Goal: Task Accomplishment & Management: Complete application form

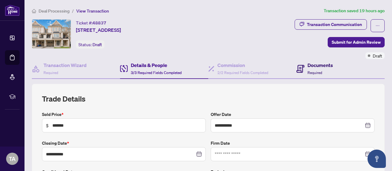
click at [313, 70] on span "Required" at bounding box center [315, 72] width 15 height 5
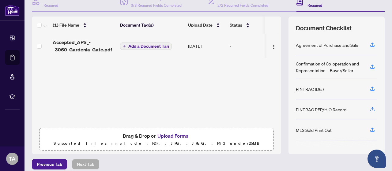
scroll to position [61, 0]
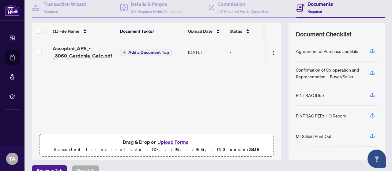
click at [138, 52] on span "Add a Document Tag" at bounding box center [148, 52] width 41 height 4
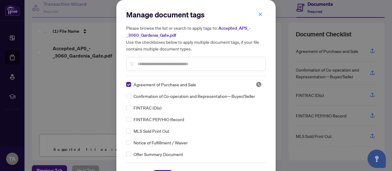
click at [132, 67] on div at bounding box center [196, 64] width 140 height 14
click at [139, 65] on input "text" at bounding box center [199, 64] width 123 height 7
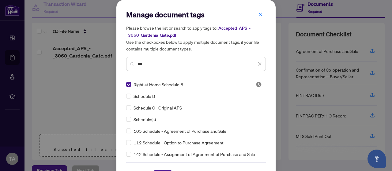
drag, startPoint x: 145, startPoint y: 63, endPoint x: 117, endPoint y: 63, distance: 28.2
click at [117, 63] on div "Manage document tags Please browse the list or search to apply tags to: Accepte…" at bounding box center [195, 95] width 159 height 191
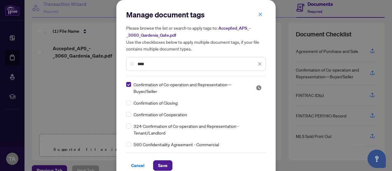
drag, startPoint x: 154, startPoint y: 64, endPoint x: 122, endPoint y: 64, distance: 32.2
click at [122, 64] on div "Manage document tags Please browse the list or search to apply tags to: Accepte…" at bounding box center [195, 90] width 159 height 181
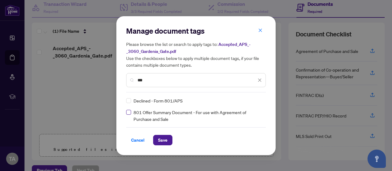
type input "***"
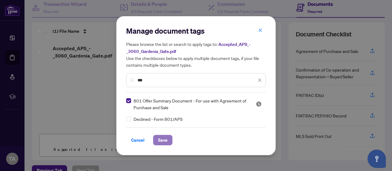
click at [160, 138] on span "Save" at bounding box center [162, 140] width 9 height 10
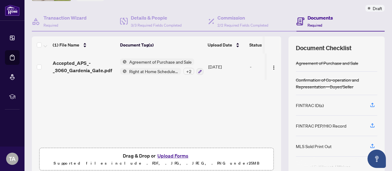
scroll to position [0, 0]
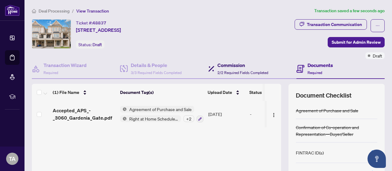
click at [221, 65] on h4 "Commission" at bounding box center [242, 65] width 51 height 7
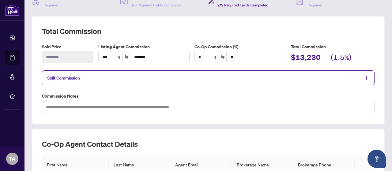
scroll to position [61, 0]
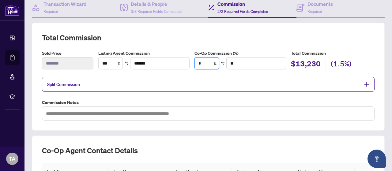
drag, startPoint x: 206, startPoint y: 61, endPoint x: 193, endPoint y: 61, distance: 12.9
click at [193, 61] on div "Co-Op Commission (%) * % **" at bounding box center [240, 60] width 96 height 21
type input "*"
type input "*******"
type input "***"
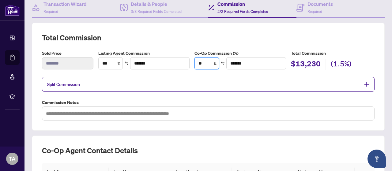
type input "*******"
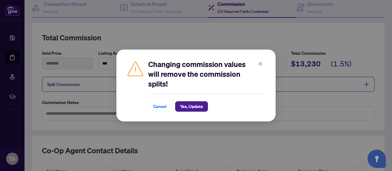
type input "***"
click at [189, 106] on span "Yes, Update" at bounding box center [191, 107] width 23 height 10
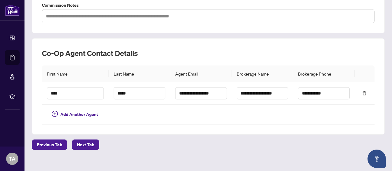
scroll to position [163, 0]
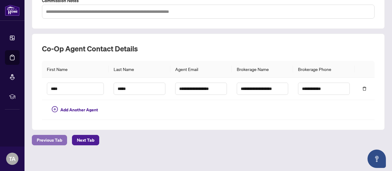
click at [55, 135] on span "Previous Tab" at bounding box center [49, 140] width 25 height 10
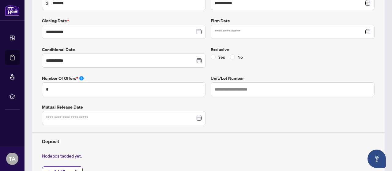
scroll to position [214, 0]
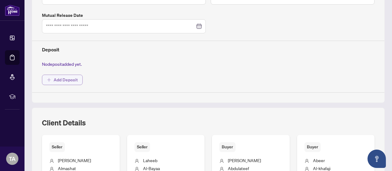
click at [59, 82] on span "Add Deposit" at bounding box center [66, 80] width 24 height 10
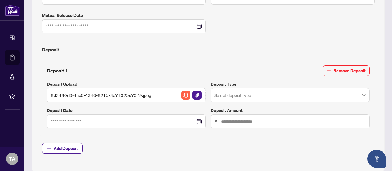
click at [244, 93] on input "search" at bounding box center [287, 95] width 146 height 13
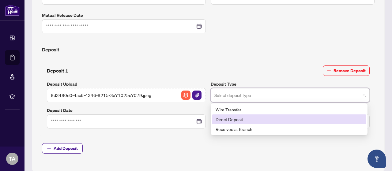
click at [232, 116] on div "Direct Deposit" at bounding box center [289, 119] width 147 height 7
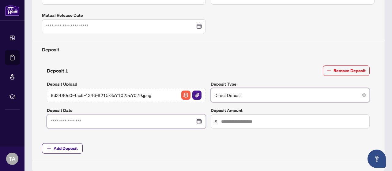
click at [134, 120] on input at bounding box center [123, 121] width 144 height 7
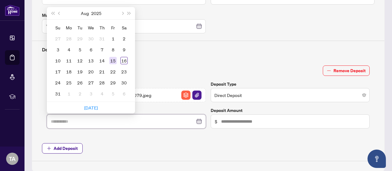
type input "**********"
click at [113, 58] on div "15" at bounding box center [112, 60] width 7 height 7
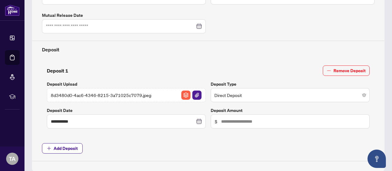
click at [240, 123] on span "$" at bounding box center [290, 122] width 159 height 14
type input "******"
click at [136, 148] on span "Add Deposit" at bounding box center [208, 148] width 333 height 10
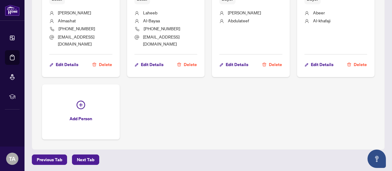
scroll to position [456, 0]
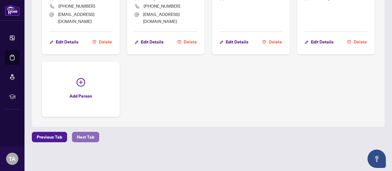
click at [83, 135] on span "Next Tab" at bounding box center [85, 137] width 17 height 10
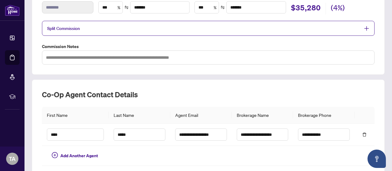
scroll to position [163, 0]
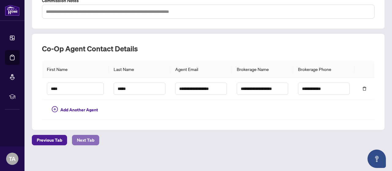
click at [89, 136] on span "Next Tab" at bounding box center [85, 140] width 17 height 10
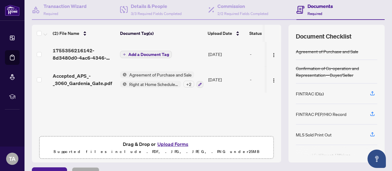
scroll to position [61, 0]
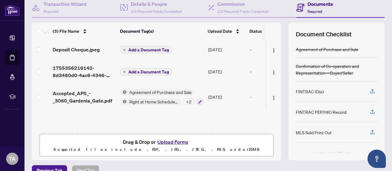
click at [132, 70] on span "Add a Document Tag" at bounding box center [148, 72] width 41 height 4
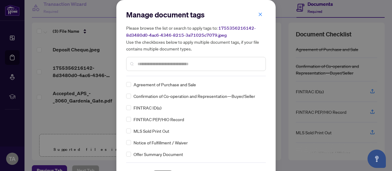
click at [151, 66] on input "text" at bounding box center [199, 64] width 123 height 7
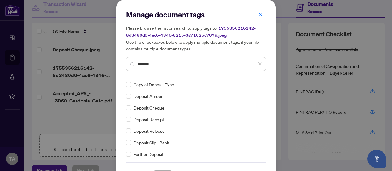
type input "*******"
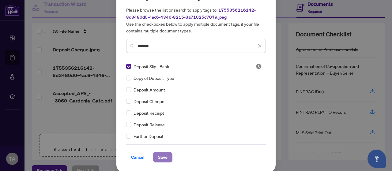
click at [161, 157] on span "Save" at bounding box center [162, 158] width 9 height 10
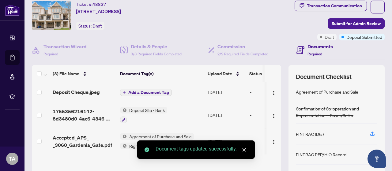
scroll to position [0, 0]
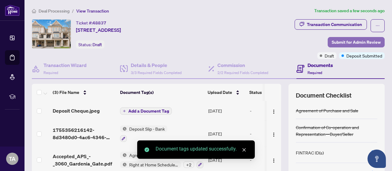
click at [343, 44] on span "Submit for Admin Review" at bounding box center [356, 42] width 49 height 10
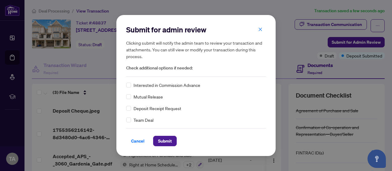
click at [162, 107] on span "Deposit Receipt Request" at bounding box center [158, 108] width 48 height 7
click at [170, 139] on span "Submit" at bounding box center [165, 141] width 14 height 10
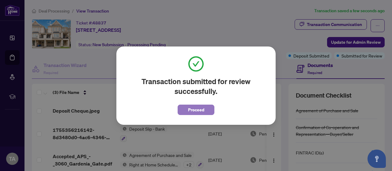
click at [203, 111] on span "Proceed" at bounding box center [196, 110] width 16 height 10
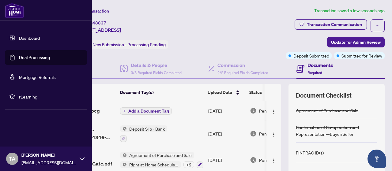
click at [19, 56] on link "Deal Processing" at bounding box center [34, 58] width 31 height 6
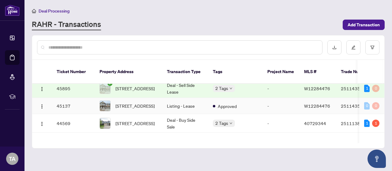
scroll to position [61, 0]
